Goal: Task Accomplishment & Management: Use online tool/utility

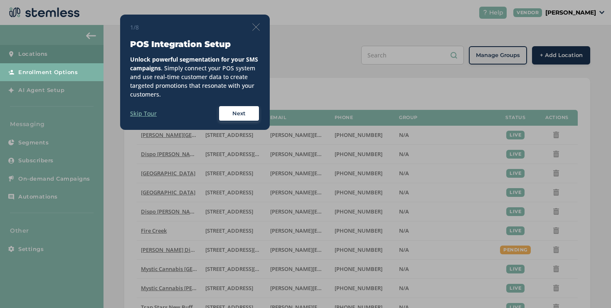
click at [254, 30] on img at bounding box center [255, 26] width 7 height 7
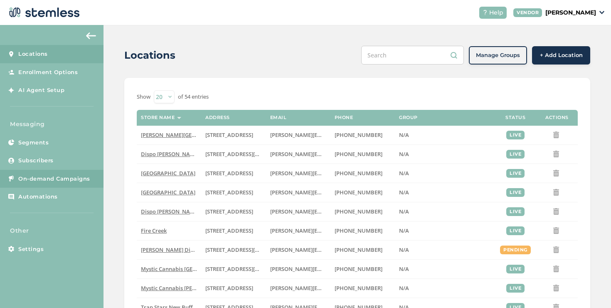
click at [84, 174] on link "On-demand Campaigns" at bounding box center [51, 179] width 103 height 18
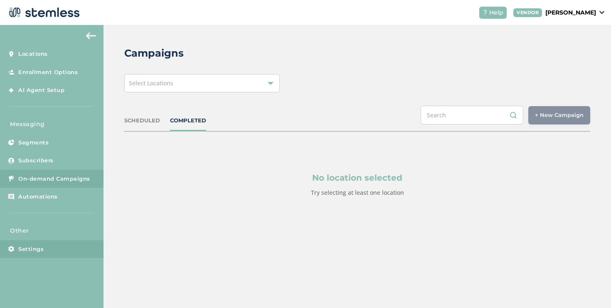
click at [70, 253] on link "Settings" at bounding box center [51, 249] width 103 height 18
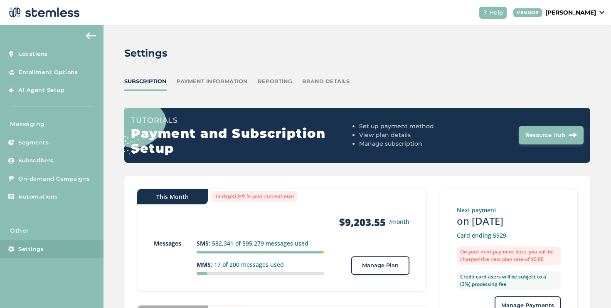
click at [364, 271] on button "Manage Plan" at bounding box center [380, 265] width 58 height 18
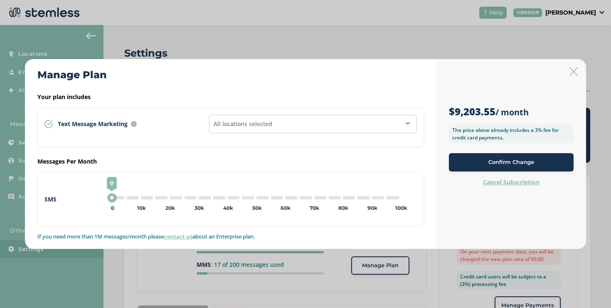
click at [573, 73] on icon at bounding box center [573, 71] width 8 height 8
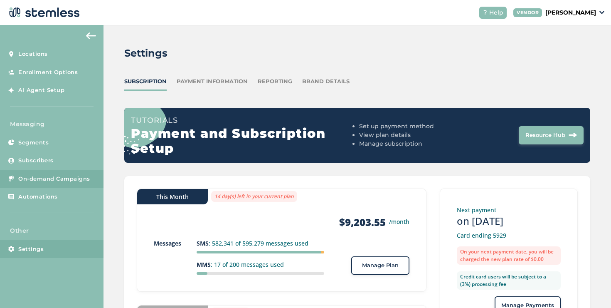
click at [91, 180] on link "On-demand Campaigns" at bounding box center [51, 179] width 103 height 18
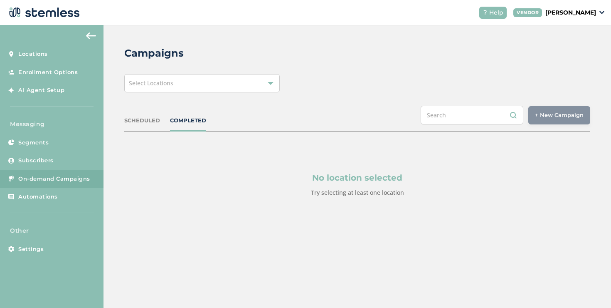
click at [239, 76] on div "Select Locations" at bounding box center [201, 83] width 155 height 18
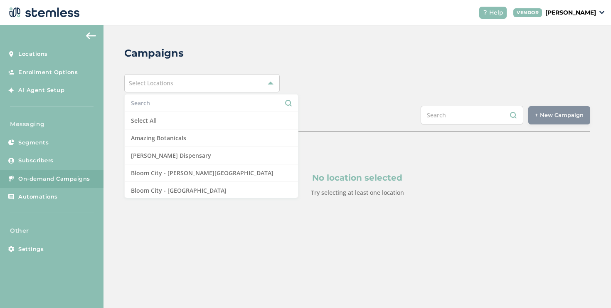
click at [188, 105] on input "text" at bounding box center [211, 103] width 161 height 9
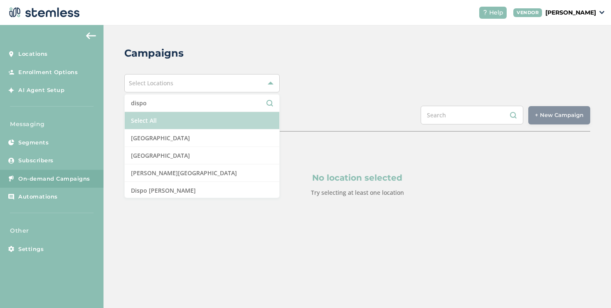
type input "dispo"
click at [177, 123] on li "Select All" at bounding box center [202, 120] width 155 height 17
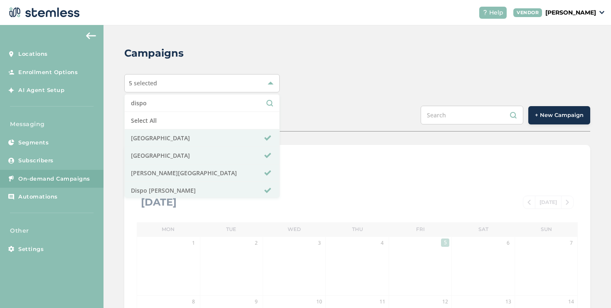
click at [544, 122] on button "+ New Campaign" at bounding box center [559, 115] width 62 height 18
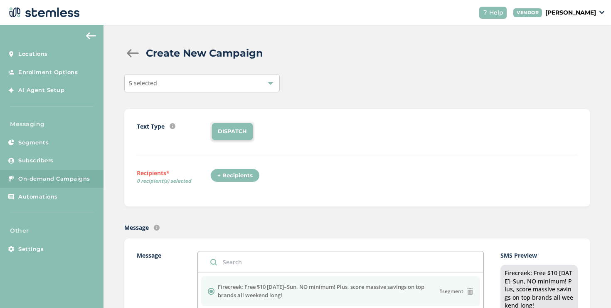
click at [255, 173] on div "+ Recipients" at bounding box center [234, 175] width 49 height 14
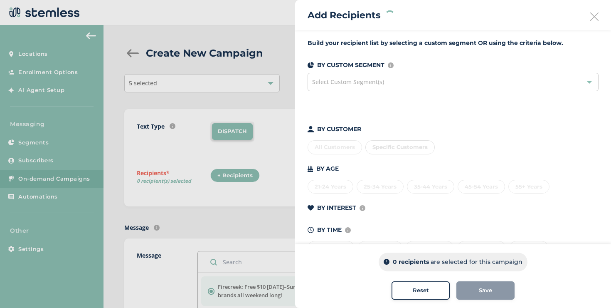
click at [361, 87] on div "Select Custom Segment(s)" at bounding box center [453, 82] width 291 height 18
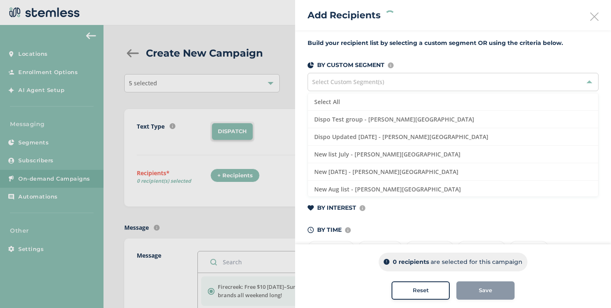
click at [361, 87] on div "Select Custom Segment(s)" at bounding box center [453, 82] width 291 height 18
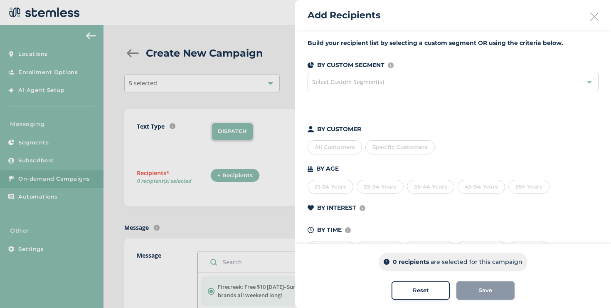
click at [345, 147] on div "All Customers" at bounding box center [335, 147] width 54 height 14
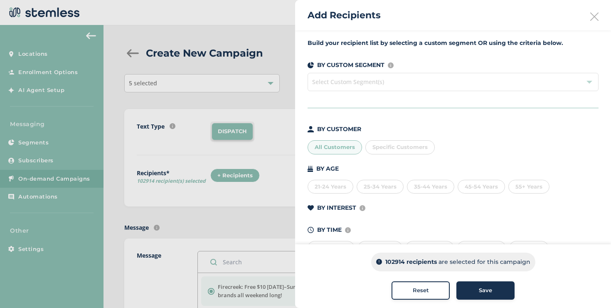
click at [345, 147] on div "All Customers" at bounding box center [335, 147] width 54 height 14
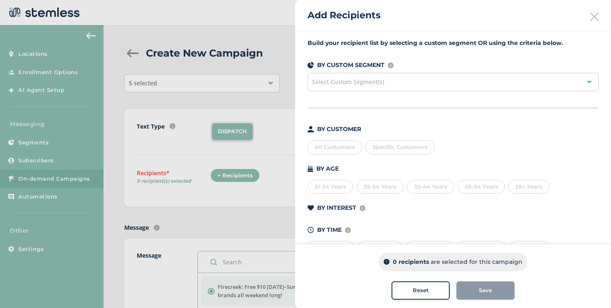
click at [347, 88] on div "Select Custom Segment(s)" at bounding box center [453, 82] width 291 height 18
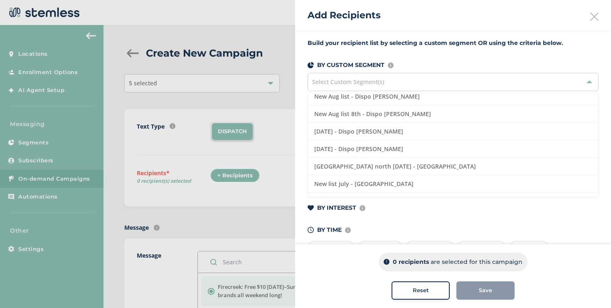
scroll to position [284, 0]
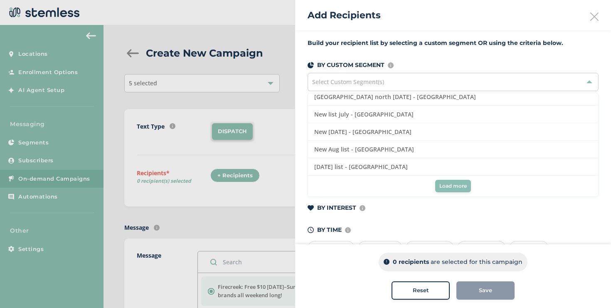
click at [440, 187] on span "Load more" at bounding box center [452, 185] width 27 height 7
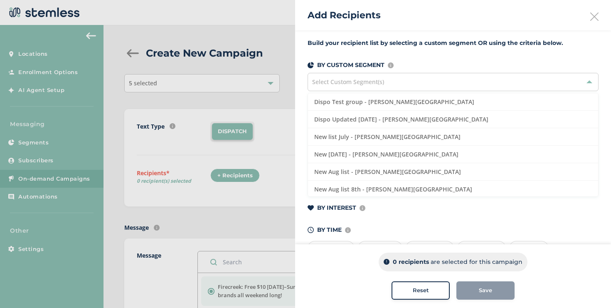
scroll to position [0, 0]
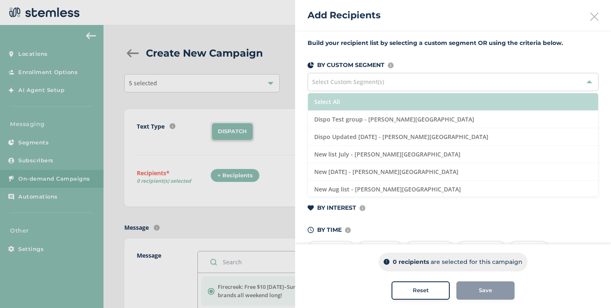
click at [345, 105] on li "Select All" at bounding box center [453, 101] width 290 height 17
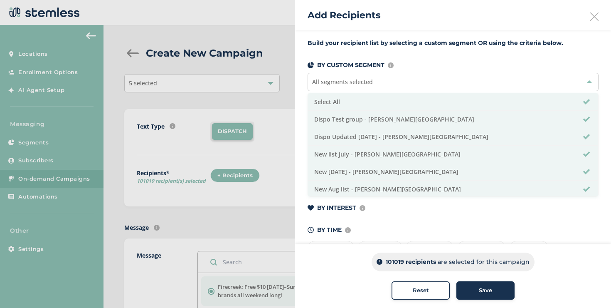
click at [302, 111] on div "Build your recipient list by selecting a custom segment OR using the criteria b…" at bounding box center [453, 151] width 316 height 243
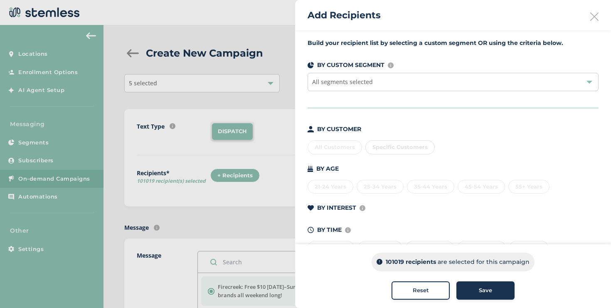
click at [467, 294] on button "Save" at bounding box center [485, 290] width 58 height 18
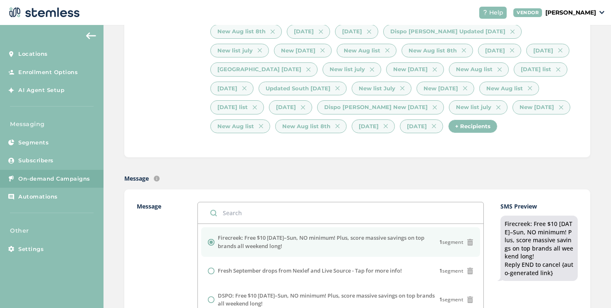
scroll to position [60, 0]
